Goal: Contribute content: Contribute content

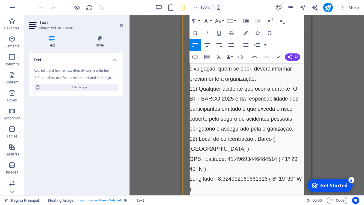
click at [261, 86] on span "11) Qualquer acidente que ocorra durante O BTT BARCO 2025 é da responsabilidade…" at bounding box center [244, 109] width 109 height 46
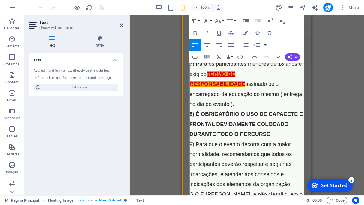
click at [212, 74] on span "TERMO DE RESPONSABILIDADE" at bounding box center [218, 79] width 56 height 16
click at [209, 72] on span "TERMO DE RESPONSABILIDADE" at bounding box center [218, 79] width 56 height 16
drag, startPoint x: 215, startPoint y: 72, endPoint x: 236, endPoint y: 85, distance: 24.1
click at [236, 85] on p "7) Para os participantes menores de 18 anos é exigido TERMO DE RESPONSABILIDADE…" at bounding box center [247, 84] width 115 height 50
click at [195, 58] on icon "button" at bounding box center [195, 56] width 7 height 7
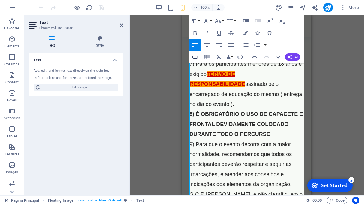
click at [195, 58] on icon "button" at bounding box center [195, 56] width 7 height 7
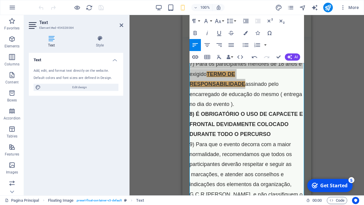
click at [195, 58] on icon "button" at bounding box center [195, 56] width 7 height 7
type input "TERMO DE RESPONSABILIDADE"
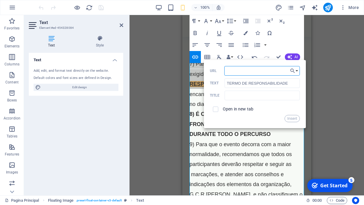
paste input "[URL][DOMAIN_NAME]"
type input "[URL][DOMAIN_NAME]"
click at [260, 112] on div "Open in new tab" at bounding box center [255, 109] width 90 height 11
click at [216, 110] on input "checkbox" at bounding box center [214, 108] width 5 height 5
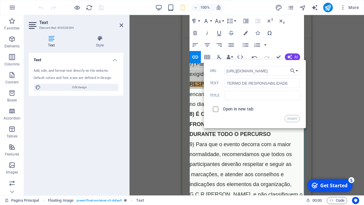
checkbox input "true"
click at [293, 119] on button "Insert" at bounding box center [292, 118] width 15 height 7
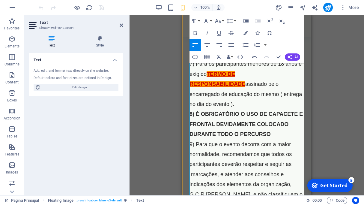
click at [228, 83] on span "TERMO DE RESPONSABILIDADE" at bounding box center [218, 79] width 56 height 16
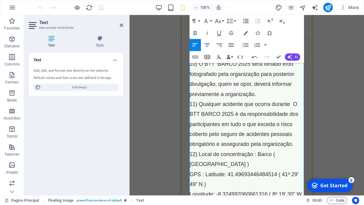
scroll to position [373, 0]
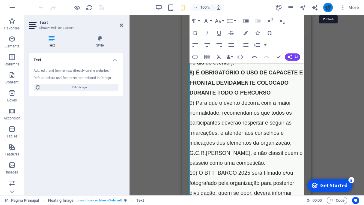
click at [329, 9] on icon "publish" at bounding box center [328, 7] width 7 height 7
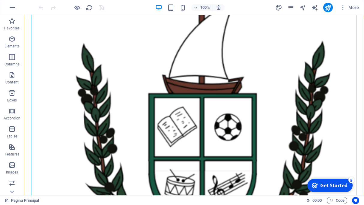
scroll to position [124, 0]
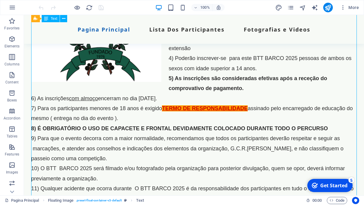
drag, startPoint x: 249, startPoint y: 106, endPoint x: 233, endPoint y: 107, distance: 15.6
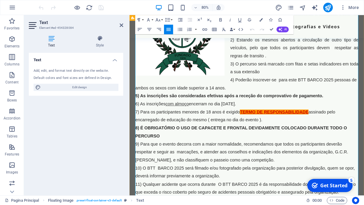
scroll to position [83, 0]
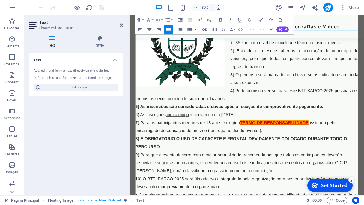
drag, startPoint x: 396, startPoint y: 43, endPoint x: 449, endPoint y: 37, distance: 52.8
click at [364, 37] on div "Pagina Principal Lista Dos Participantes Fotografias e Videos" at bounding box center [277, 29] width 294 height 29
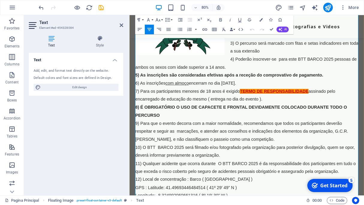
scroll to position [124, 0]
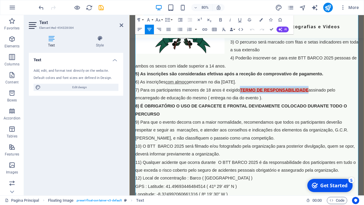
drag, startPoint x: 355, startPoint y: 108, endPoint x: 269, endPoint y: 108, distance: 86.1
click at [269, 107] on p "7) Para os participantes menores de 18 anos é exigido TERMO DE RESPONSABILIDADE…" at bounding box center [276, 114] width 279 height 20
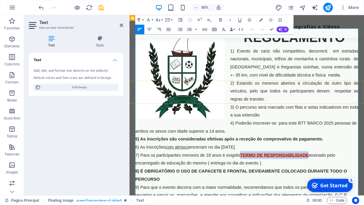
scroll to position [41, 0]
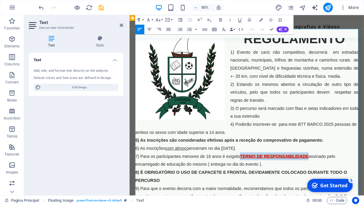
click at [352, 189] on span "TERMO DE RESPONSABILIDADE" at bounding box center [311, 191] width 86 height 6
drag, startPoint x: 356, startPoint y: 189, endPoint x: 269, endPoint y: 189, distance: 87.0
click at [269, 188] on p "7) Para os participantes menores de 18 anos é exigido TERMO DE RESPONSABILIDADE…" at bounding box center [276, 196] width 279 height 20
click at [205, 29] on icon "button" at bounding box center [205, 29] width 5 height 2
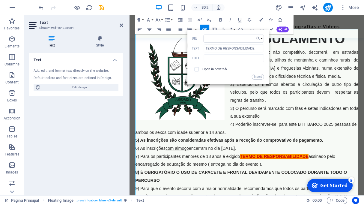
click at [229, 36] on input "URL" at bounding box center [234, 39] width 60 height 8
click at [231, 38] on input "URL" at bounding box center [234, 39] width 60 height 8
type input "[URL][DOMAIN_NAME]"
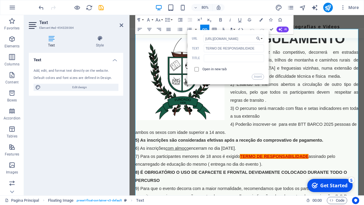
click at [195, 69] on input "checkbox" at bounding box center [196, 68] width 4 height 4
checkbox input "true"
click at [260, 77] on button "Insert" at bounding box center [258, 77] width 12 height 6
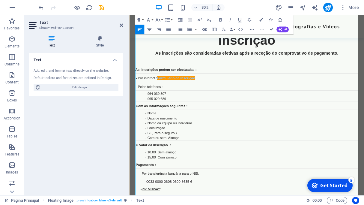
scroll to position [414, 0]
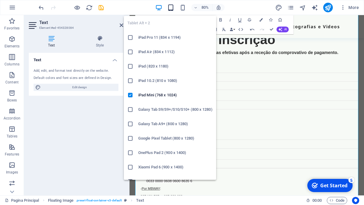
click at [171, 8] on icon "button" at bounding box center [170, 7] width 7 height 7
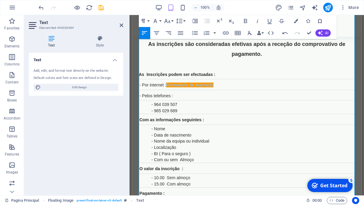
scroll to position [497, 0]
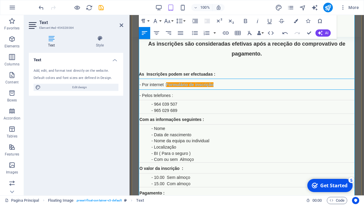
click at [210, 89] on td "- Por internet : Formulário de inscrição" at bounding box center [247, 84] width 216 height 11
drag, startPoint x: 215, startPoint y: 119, endPoint x: 173, endPoint y: 114, distance: 42.6
click at [168, 87] on link "Formulário de inscrição" at bounding box center [190, 84] width 48 height 5
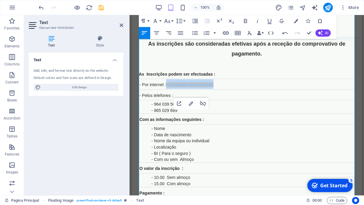
type input "[URL][DOMAIN_NAME]"
type input "Formulário de inscrição"
click at [226, 34] on icon "button" at bounding box center [225, 32] width 7 height 7
checkbox input "true"
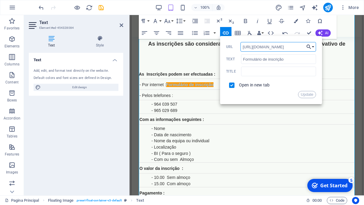
scroll to position [0, 0]
type input "h"
paste input "[URL][DOMAIN_NAME]"
type input "[URL][DOMAIN_NAME]"
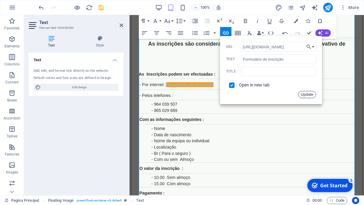
click at [304, 96] on button "Update" at bounding box center [307, 94] width 18 height 7
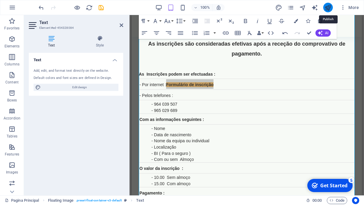
click at [330, 8] on icon "publish" at bounding box center [328, 7] width 7 height 7
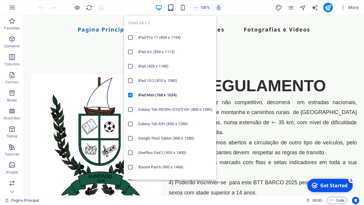
click at [171, 9] on icon "button" at bounding box center [170, 7] width 7 height 7
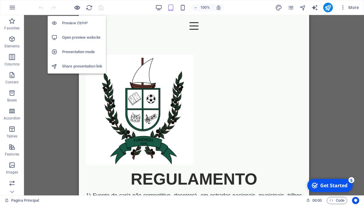
click at [77, 8] on icon "button" at bounding box center [77, 7] width 7 height 7
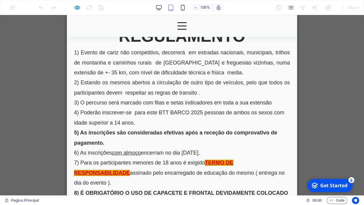
scroll to position [166, 0]
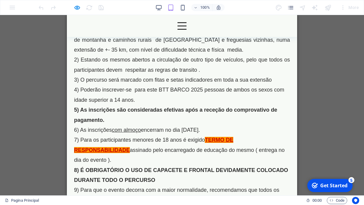
click at [224, 138] on span "TERMO DE RESPONSABILIDADE" at bounding box center [153, 145] width 159 height 16
click at [224, 131] on p "6) As inscrições com almoço encerram no dia 22 de outubro." at bounding box center [182, 130] width 216 height 10
click at [207, 139] on span "TERMO DE RESPONSABILIDADE" at bounding box center [153, 145] width 159 height 16
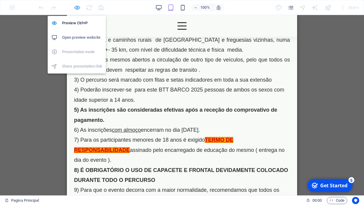
click at [77, 6] on icon "button" at bounding box center [77, 7] width 7 height 7
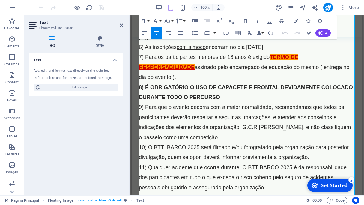
scroll to position [207, 0]
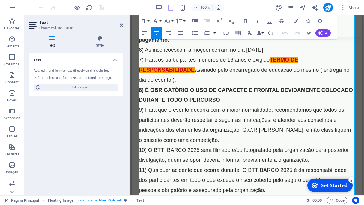
click at [274, 73] on span "TERMO DE RESPONSABILIDADE" at bounding box center [218, 65] width 159 height 16
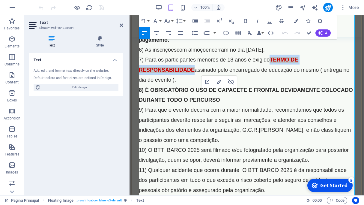
drag, startPoint x: 272, startPoint y: 97, endPoint x: 194, endPoint y: 110, distance: 79.3
click at [194, 85] on p "7) Para os participantes menores de 18 anos é exigido TERMO DE RESPONSABILIDADE…" at bounding box center [247, 70] width 216 height 30
drag, startPoint x: 181, startPoint y: 107, endPoint x: 166, endPoint y: 109, distance: 14.5
drag, startPoint x: 166, startPoint y: 107, endPoint x: 155, endPoint y: 107, distance: 10.8
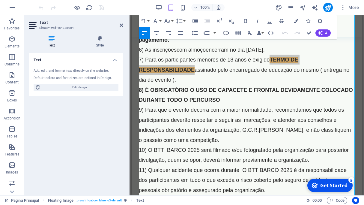
click at [225, 34] on icon "button" at bounding box center [225, 32] width 7 height 7
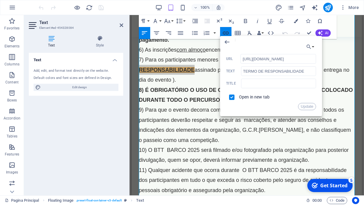
scroll to position [0, 98]
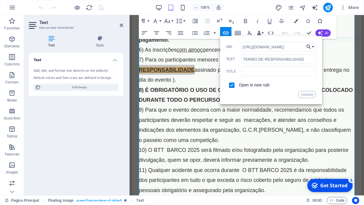
click at [313, 47] on button "Choose Link" at bounding box center [310, 47] width 11 height 10
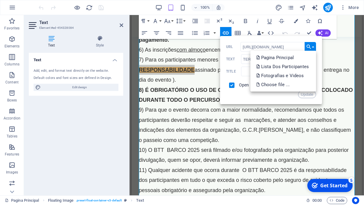
click at [313, 47] on button "Choose Link" at bounding box center [310, 47] width 11 height 10
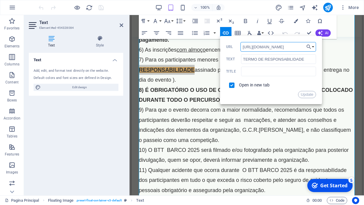
scroll to position [0, 0]
drag, startPoint x: 297, startPoint y: 47, endPoint x: 205, endPoint y: 47, distance: 91.2
click at [241, 47] on input "https://drive.google.com/file/d/1lhD_bX7rd9rQ14-7bS4UONHz8HjZ0Ifm/view?usp=shar…" at bounding box center [279, 47] width 76 height 10
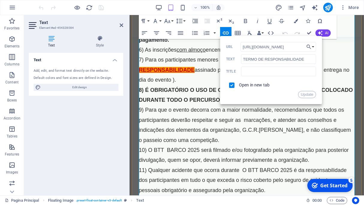
click at [340, 55] on p "6) As inscrições com almoço encerram no dia 22 de outubro." at bounding box center [247, 50] width 216 height 10
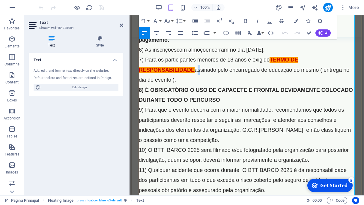
click at [199, 83] on span "assinado pelo encarregado de educação do mesmo ( entrega no dia do evento )." at bounding box center [244, 75] width 211 height 16
click at [194, 73] on span "TERMO DE RESPONSABILIDADE" at bounding box center [218, 65] width 159 height 16
click at [198, 83] on span "assinado pelo encarregado de educação do mesmo ( entrega no dia do evento )." at bounding box center [244, 75] width 211 height 16
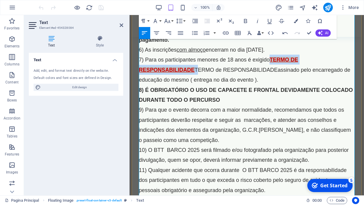
drag, startPoint x: 197, startPoint y: 107, endPoint x: 272, endPoint y: 96, distance: 75.8
click at [272, 85] on p "7) Para os participantes menores de 18 anos é exigido TERMO DE RESPONSABILIDADE…" at bounding box center [247, 70] width 216 height 30
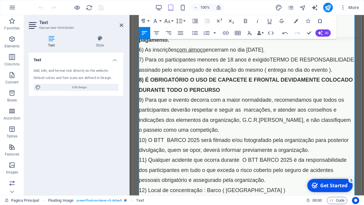
click at [273, 73] on span "TERMO DE RESPONSABILIDADE assinado pelo encarregado de educação do mesmo ( entr…" at bounding box center [247, 65] width 216 height 16
drag, startPoint x: 273, startPoint y: 97, endPoint x: 192, endPoint y: 105, distance: 81.4
click at [192, 73] on span "TERMO DE RESPONSABILIDADE assinado pelo encarregado de educação do mesmo ( entr…" at bounding box center [247, 65] width 216 height 16
checkbox input "false"
click at [226, 32] on icon "button" at bounding box center [225, 32] width 7 height 7
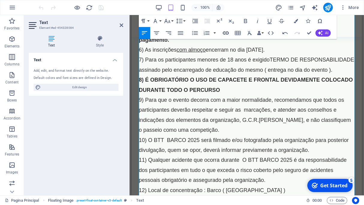
type input "TERMO DE RESPONSABILIDADE"
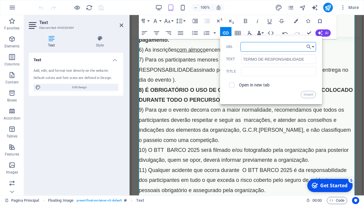
paste input "https://docs.google.com/forms/d/e/1FAIpQLSc4rrcBdcNzy2-GwFbFOUSsBgMyvBYPRqtLV43…"
type input "[URL][DOMAIN_NAME]"
click at [232, 85] on input "checkbox" at bounding box center [230, 84] width 5 height 5
checkbox input "true"
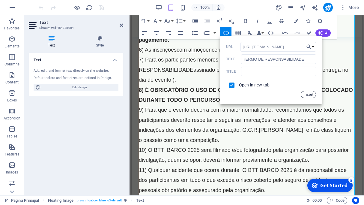
click at [308, 96] on button "Insert" at bounding box center [308, 94] width 15 height 7
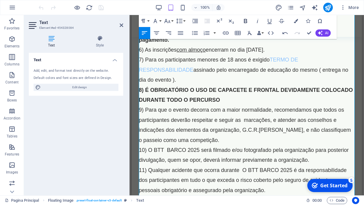
click at [245, 23] on icon "button" at bounding box center [245, 21] width 3 height 4
click at [244, 85] on p "7) Para os participantes menores de 18 anos é exigido TERMO DE RESPONSABILIDADE…" at bounding box center [247, 70] width 216 height 30
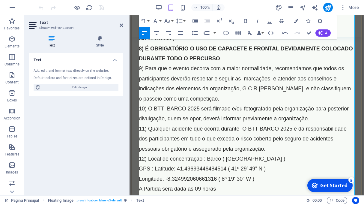
scroll to position [207, 0]
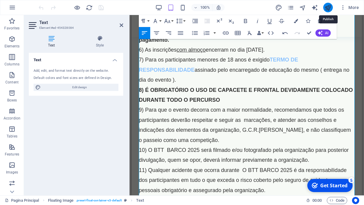
click at [329, 9] on icon "publish" at bounding box center [328, 7] width 7 height 7
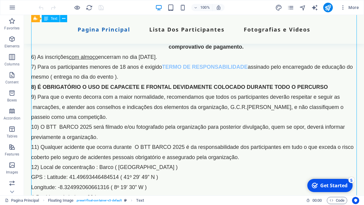
drag, startPoint x: 249, startPoint y: 66, endPoint x: 235, endPoint y: 66, distance: 13.2
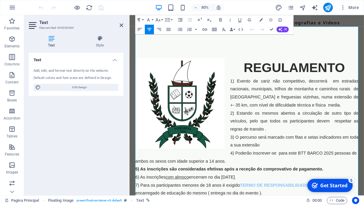
scroll to position [166, 0]
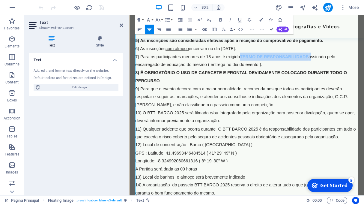
drag, startPoint x: 270, startPoint y: 65, endPoint x: 356, endPoint y: 64, distance: 86.8
click at [356, 63] on p "7) Para os participantes menores de 18 anos é exigido TERMO DE RESPONSABILIDADE…" at bounding box center [276, 72] width 279 height 20
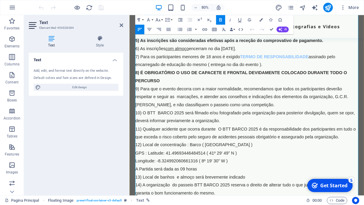
click at [322, 71] on p "7) Para os participantes menores de 18 anos é exigido TERMO DE RESPONSABILIDADE…" at bounding box center [276, 72] width 279 height 20
click at [270, 65] on link "TERMO DE RESPONSABILIDADE" at bounding box center [311, 67] width 86 height 6
drag, startPoint x: 278, startPoint y: 65, endPoint x: 328, endPoint y: 65, distance: 49.5
click at [328, 65] on link "TERMO DE RESPONSABILIDADE" at bounding box center [311, 67] width 86 height 6
click at [204, 29] on icon "button" at bounding box center [205, 29] width 6 height 6
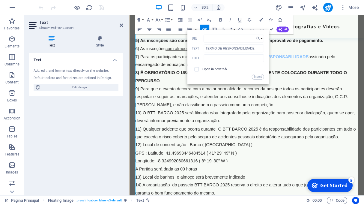
click at [344, 74] on p "7) Para os participantes menores de 18 anos é exigido ​ TERMO DE RESPONSABILIDA…" at bounding box center [276, 72] width 279 height 20
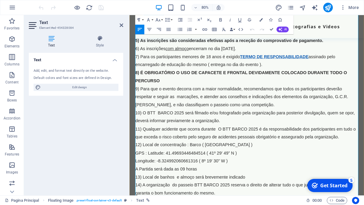
click at [270, 68] on link "TERMO DE RESPONSABILIDADE" at bounding box center [311, 67] width 86 height 6
click at [322, 66] on link "TERMO DE RESPONSABILIDADE" at bounding box center [311, 67] width 86 height 6
type input "https://docs.google.com/forms/d/e/1FAIpQLSc4rrcBdcNzy2-GwFbFOUSsBgMyvBYPRqtLV43…"
checkbox input "true"
click at [278, 45] on icon "button" at bounding box center [278, 44] width 3 height 3
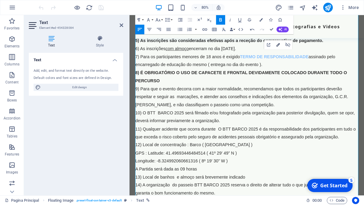
type input "TERMO DE RESPONSABILIDADE"
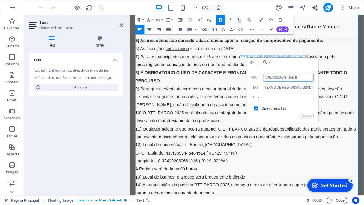
drag, startPoint x: 443, startPoint y: 92, endPoint x: 228, endPoint y: 93, distance: 215.2
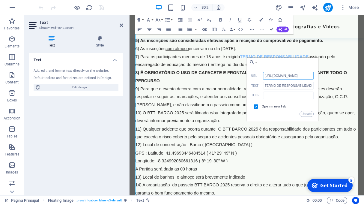
click at [309, 77] on input "https://docs.google.com/forms/d/e/1FAIpQLSc4rrcBdcNzy2-GwFbFOUSsBgMyvBYPRqtLV43…" at bounding box center [288, 76] width 51 height 8
click at [312, 76] on input "https://docs.google.com/forms/d/e/1FAIpQLSc4rrcBdcNzy2-GwFbFOUSsBgMyvBYPRqtLV43…" at bounding box center [288, 76] width 51 height 8
click at [292, 77] on input "httr" at bounding box center [288, 76] width 51 height 8
type input "h"
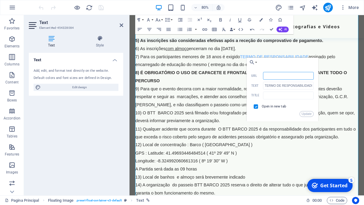
paste input "[URL][DOMAIN_NAME]"
click at [307, 112] on button "Update" at bounding box center [307, 114] width 14 height 6
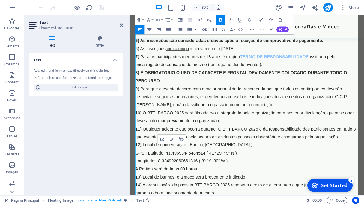
click at [319, 84] on span "8) É OBRIGATÓRIO O USO DE CAPACETE E FRONTAL DEVIDAMENTE COLOCADO DURANTE TODO …" at bounding box center [269, 92] width 265 height 16
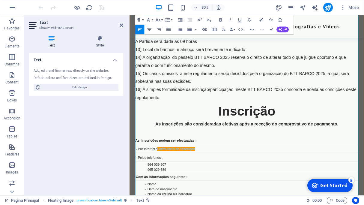
scroll to position [373, 0]
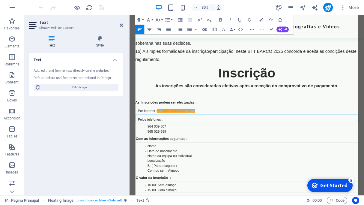
click at [173, 139] on td "- Pelos telefones :" at bounding box center [276, 144] width 279 height 11
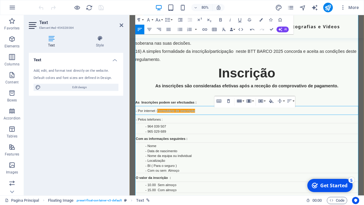
click at [164, 132] on span "- Por internet :" at bounding box center [150, 134] width 27 height 5
click at [214, 129] on td "- Por internet : Formulário de inscrição" at bounding box center [276, 134] width 279 height 11
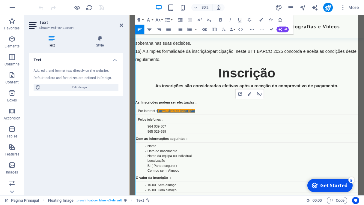
click at [207, 132] on link "Formulário de inscrição" at bounding box center [188, 134] width 48 height 5
click at [191, 132] on link "Formulário de inscrição" at bounding box center [188, 134] width 48 height 5
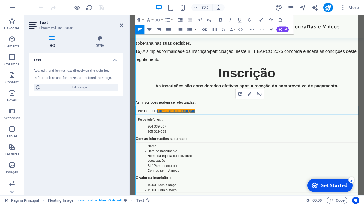
click at [191, 132] on link "Formulário de inscrição" at bounding box center [188, 134] width 48 height 5
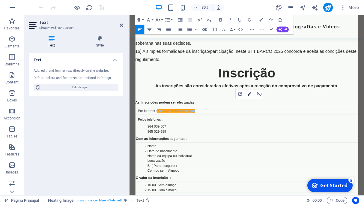
type input "https://docs.google.com/forms/d/e/1FAIpQLSc4rrcBdcNzy2-GwFbFOUSsBgMyvBYPRqtLV43…"
type input "Formulário de inscrição"
click at [250, 94] on icon "button" at bounding box center [249, 93] width 3 height 3
checkbox input "true"
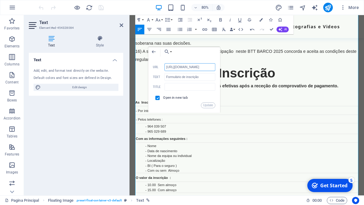
drag, startPoint x: 192, startPoint y: 66, endPoint x: 199, endPoint y: 66, distance: 6.9
click at [193, 65] on input "https://docs.google.com/forms/d/e/1FAIpQLSc4rrcBdcNzy2-GwFbFOUSsBgMyvBYPRqtLV43…" at bounding box center [190, 67] width 51 height 8
drag, startPoint x: 199, startPoint y: 66, endPoint x: 221, endPoint y: 66, distance: 21.9
click at [216, 66] on input "https://docs.google.com/forms/d/e/1FAIpQLSc4rrcBdcNzy2-GwFbFOUSsBgMyvBYPRqtLV43…" at bounding box center [190, 67] width 51 height 8
click at [272, 140] on div "- Pelos telefones :" at bounding box center [276, 145] width 278 height 10
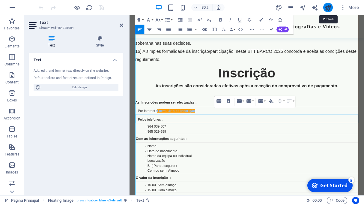
click at [327, 7] on icon "publish" at bounding box center [328, 7] width 7 height 7
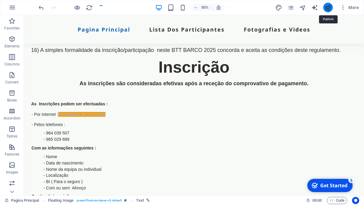
scroll to position [363, 0]
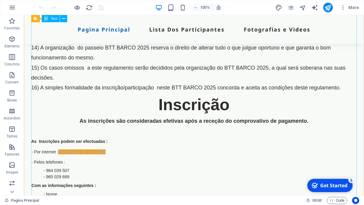
scroll to position [373, 0]
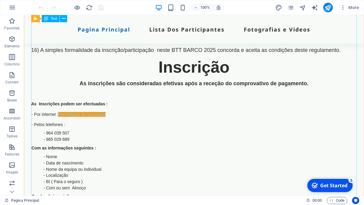
click at [112, 115] on div "REGULAMENTO 1) Evento de cariz não competitivo, decorrerá em estradas nacionais…" at bounding box center [194, 99] width 326 height 797
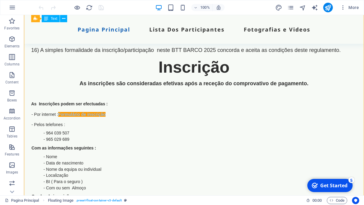
click at [110, 107] on div "REGULAMENTO 1) Evento de cariz não competitivo, decorrerá em estradas nacionais…" at bounding box center [194, 99] width 326 height 797
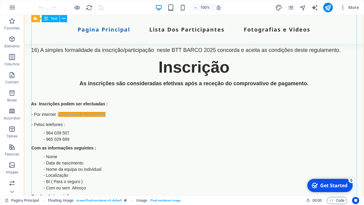
click at [56, 109] on div "REGULAMENTO 1) Evento de cariz não competitivo, decorrerá em estradas nacionais…" at bounding box center [194, 99] width 326 height 797
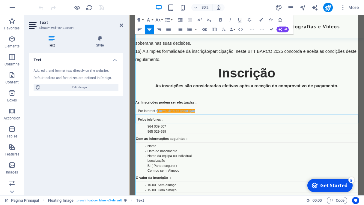
click at [217, 129] on td "- Por internet : Formulário de inscrição" at bounding box center [276, 134] width 279 height 11
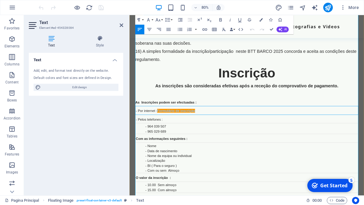
drag, startPoint x: 217, startPoint y: 129, endPoint x: 219, endPoint y: 128, distance: 3.1
click at [217, 129] on td "- Por internet : Formulário de inscrição" at bounding box center [276, 134] width 279 height 11
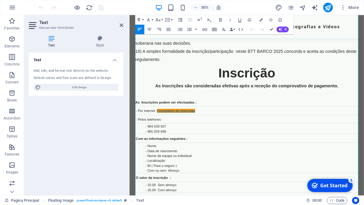
click at [166, 132] on link "Formulário de inscrição" at bounding box center [188, 134] width 48 height 5
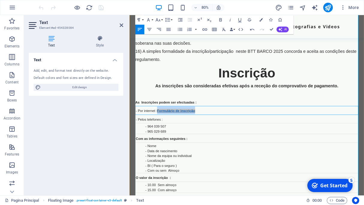
drag, startPoint x: 217, startPoint y: 129, endPoint x: 165, endPoint y: 131, distance: 51.3
click at [165, 131] on td "- Por internet : Formulário de inscrição" at bounding box center [276, 134] width 279 height 11
click at [178, 129] on td "- Por internet :" at bounding box center [276, 134] width 279 height 11
click at [173, 129] on td "- Por internet :" at bounding box center [276, 134] width 279 height 11
click at [171, 129] on td "- Por internet :" at bounding box center [276, 134] width 279 height 11
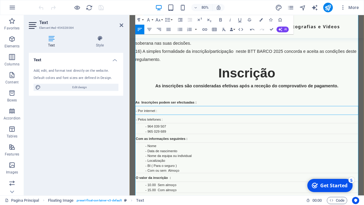
click at [171, 129] on td "- Por internet :" at bounding box center [276, 134] width 279 height 11
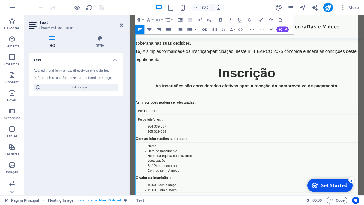
click at [167, 130] on td "- Por internet :" at bounding box center [276, 134] width 279 height 11
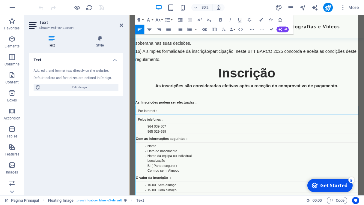
click at [167, 132] on td "- Por internet :" at bounding box center [276, 134] width 279 height 11
click at [167, 129] on td "- Por internet :" at bounding box center [276, 134] width 279 height 11
drag, startPoint x: 166, startPoint y: 128, endPoint x: 212, endPoint y: 128, distance: 46.2
click at [212, 129] on td "- Por internet : Formulário de Inscrição" at bounding box center [276, 134] width 279 height 11
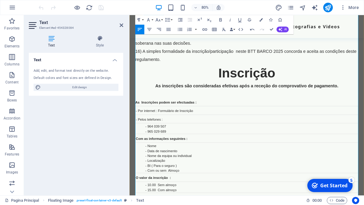
click at [164, 132] on span "- Por internet : Formulário de Inscrição" at bounding box center [173, 134] width 72 height 5
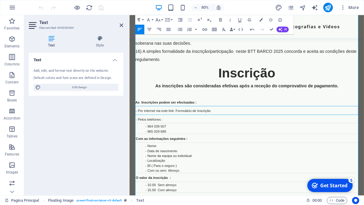
click at [188, 132] on span "- Por internet via este link : Formulário de Inscrição" at bounding box center [184, 134] width 94 height 5
drag, startPoint x: 188, startPoint y: 130, endPoint x: 230, endPoint y: 130, distance: 42.0
click at [230, 132] on span "- Por internet via este link : Formulário de Inscrição" at bounding box center [184, 134] width 94 height 5
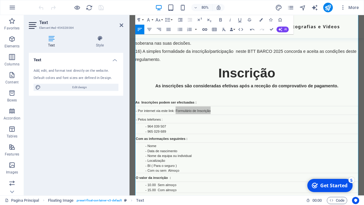
click at [204, 30] on icon "button" at bounding box center [205, 29] width 6 height 6
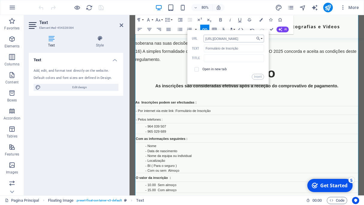
type input "https://docs.google.com/forms/d/e/1FAIpQLSc4rrcBdcNzy2-GwFbFOUSsBgMyvBYPRqtLV43…"
click at [237, 77] on div "Insert" at bounding box center [228, 77] width 72 height 6
click at [197, 69] on input "checkbox" at bounding box center [196, 68] width 4 height 4
checkbox input "true"
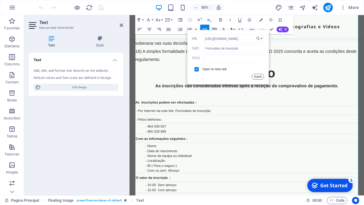
click at [259, 78] on button "Insert" at bounding box center [258, 77] width 12 height 6
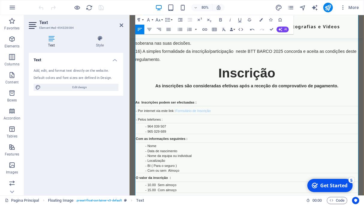
click at [242, 132] on td "- Por internet via este link : Formulário de Inscrição" at bounding box center [276, 134] width 279 height 11
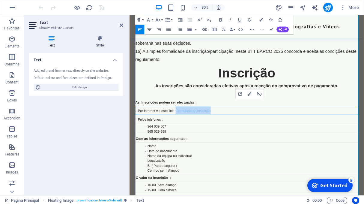
drag, startPoint x: 188, startPoint y: 129, endPoint x: 235, endPoint y: 130, distance: 46.5
click at [235, 130] on td "- Por internet via este link : Formulário de Inscrição" at bounding box center [276, 134] width 279 height 11
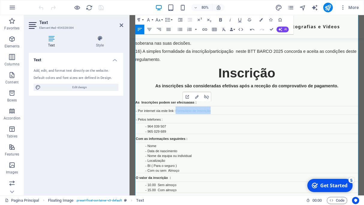
click at [219, 20] on icon "button" at bounding box center [221, 20] width 6 height 6
click at [253, 132] on td "- Por internet via este link : Formulário de Inscrição" at bounding box center [276, 134] width 279 height 11
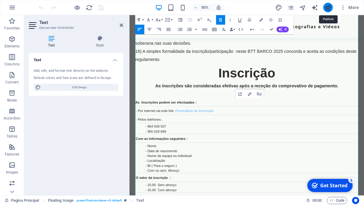
click at [329, 8] on icon "publish" at bounding box center [328, 7] width 7 height 7
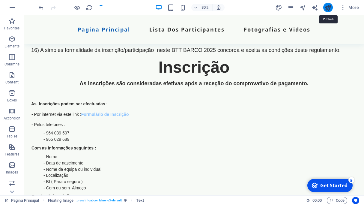
scroll to position [363, 0]
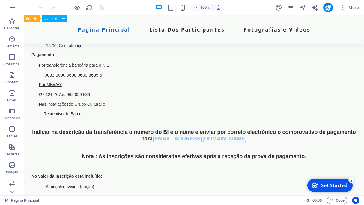
scroll to position [580, 0]
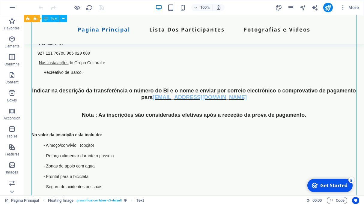
drag, startPoint x: 227, startPoint y: 93, endPoint x: 205, endPoint y: 94, distance: 21.6
drag, startPoint x: 231, startPoint y: 92, endPoint x: 194, endPoint y: 92, distance: 36.9
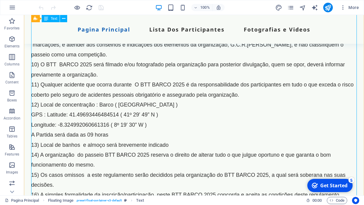
scroll to position [0, 0]
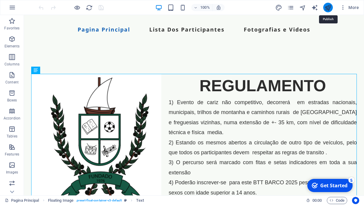
click at [331, 7] on icon "publish" at bounding box center [328, 7] width 7 height 7
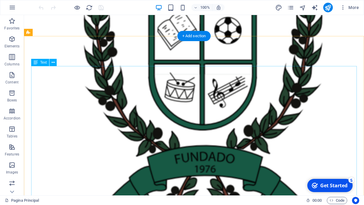
scroll to position [166, 0]
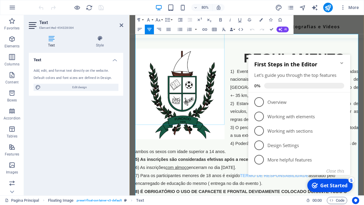
scroll to position [41, 0]
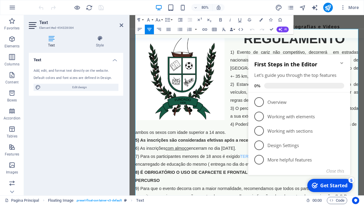
click at [340, 61] on icon "Minimize checklist" at bounding box center [342, 63] width 5 height 5
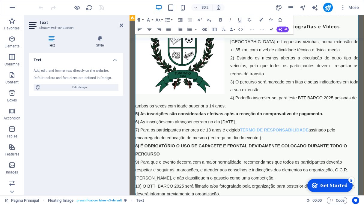
scroll to position [83, 0]
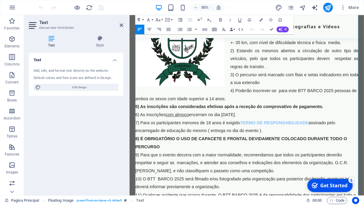
drag, startPoint x: 254, startPoint y: 138, endPoint x: 261, endPoint y: 136, distance: 7.8
click at [254, 138] on span "encerram no dia [DATE]." at bounding box center [233, 140] width 59 height 6
drag, startPoint x: 240, startPoint y: 138, endPoint x: 282, endPoint y: 138, distance: 42.3
click at [263, 138] on span "encerram no dia [DATE]." at bounding box center [233, 140] width 59 height 6
click at [278, 135] on p "6) As inscrições com almoço encerram no dia [DATE]." at bounding box center [276, 140] width 279 height 10
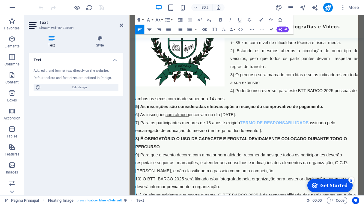
click at [240, 137] on span "encerram no dia [DATE]." at bounding box center [233, 140] width 59 height 6
drag, startPoint x: 240, startPoint y: 136, endPoint x: 271, endPoint y: 138, distance: 30.7
click at [263, 137] on span "encerram no dia [DATE]." at bounding box center [233, 140] width 59 height 6
click at [219, 21] on icon "button" at bounding box center [221, 20] width 6 height 6
click at [286, 115] on p "4) Poderão inscrever-se para este BTT BARCO 2025 pessoas de ambos os sexos com …" at bounding box center [276, 115] width 279 height 20
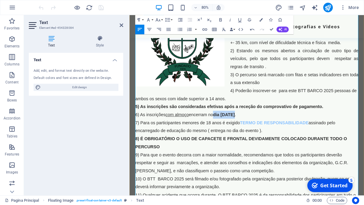
drag, startPoint x: 240, startPoint y: 138, endPoint x: 285, endPoint y: 138, distance: 45.0
click at [263, 138] on span "encerram no dia [DATE] ." at bounding box center [233, 140] width 59 height 6
click at [329, 8] on icon "publish" at bounding box center [328, 7] width 7 height 7
